Goal: Task Accomplishment & Management: Use online tool/utility

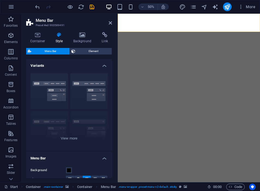
select select "rem"
select select "sticky_instant"
select select "px"
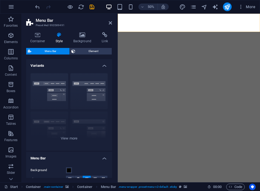
select select "px"
click at [93, 9] on icon "save" at bounding box center [92, 7] width 6 height 6
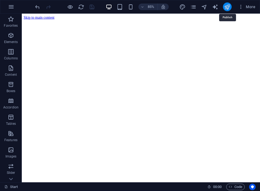
click at [227, 7] on icon "publish" at bounding box center [227, 7] width 6 height 6
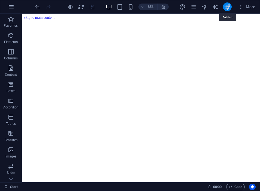
click at [227, 7] on icon "publish" at bounding box center [227, 7] width 6 height 6
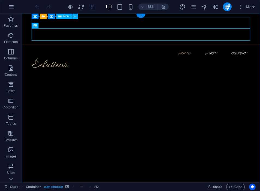
click at [192, 54] on nav "Home About Contact" at bounding box center [161, 60] width 257 height 13
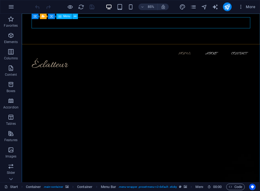
click at [70, 17] on span "Menu" at bounding box center [66, 16] width 7 height 3
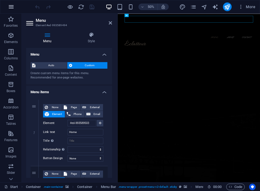
click at [9, 7] on icon "button" at bounding box center [11, 7] width 7 height 7
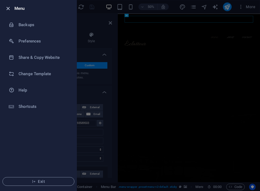
click at [9, 7] on icon "button" at bounding box center [8, 8] width 6 height 6
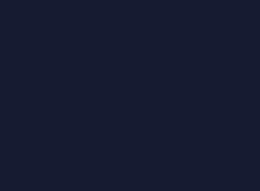
click at [233, 43] on div at bounding box center [130, 95] width 260 height 191
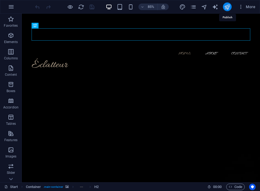
click at [227, 8] on icon "publish" at bounding box center [227, 7] width 6 height 6
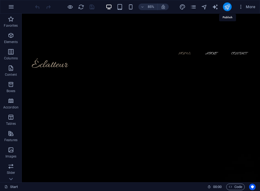
click at [226, 10] on icon "publish" at bounding box center [227, 7] width 6 height 6
